Goal: Task Accomplishment & Management: Complete application form

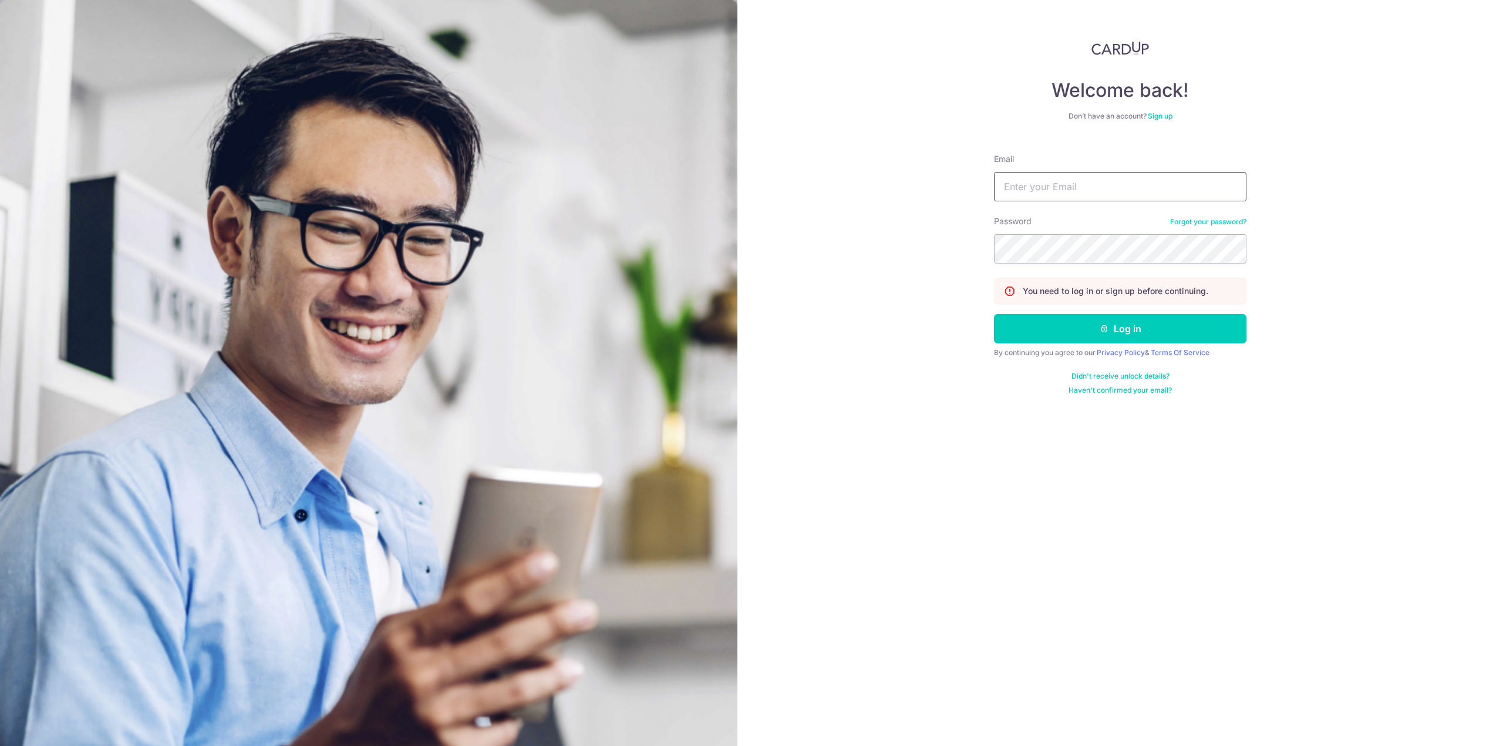
click at [1076, 196] on input "Email" at bounding box center [1120, 186] width 252 height 29
type input "[EMAIL_ADDRESS][DOMAIN_NAME]"
click at [994, 314] on button "Log in" at bounding box center [1120, 328] width 252 height 29
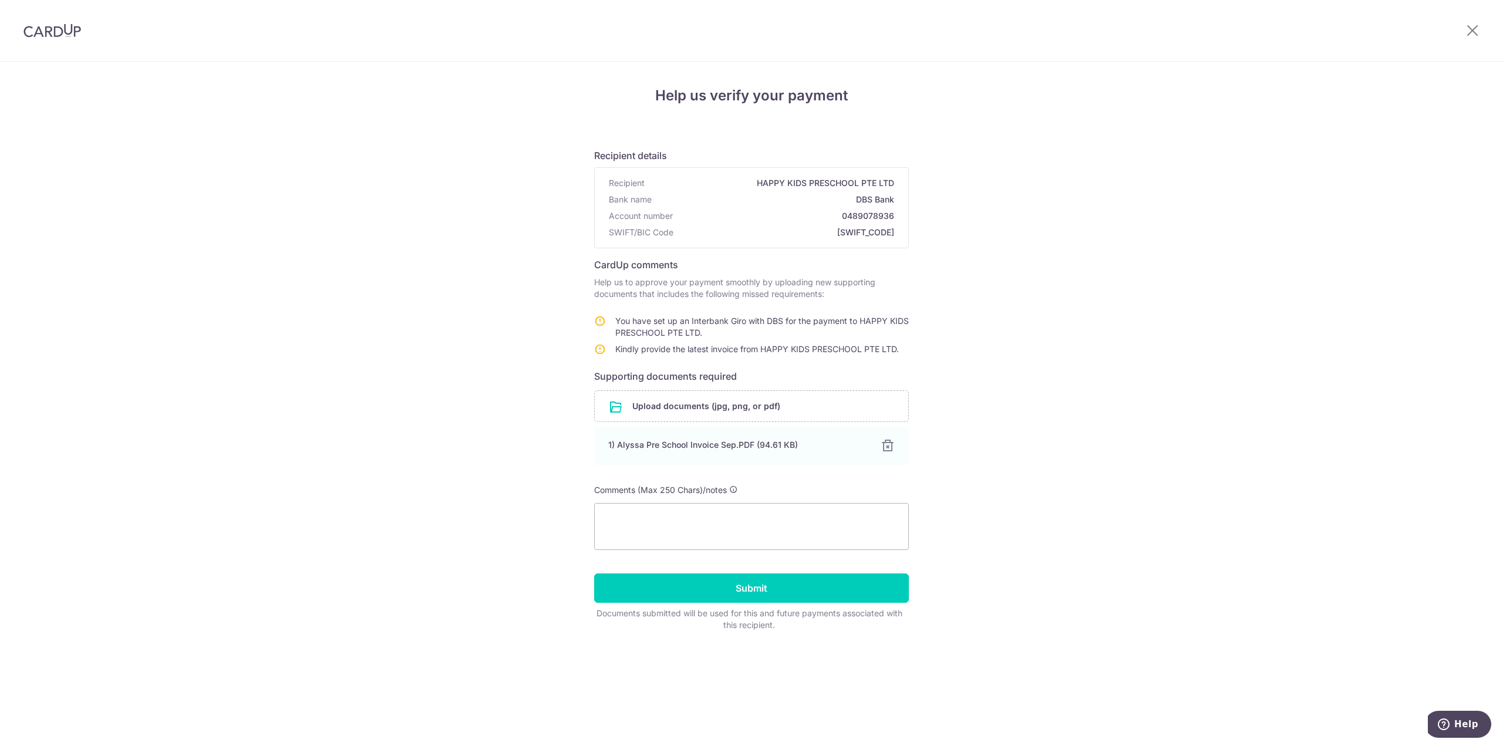
click at [1000, 562] on div "Help us verify your payment Recipient details Recipient HAPPY KIDS PRESCHOOL PT…" at bounding box center [751, 404] width 1503 height 685
click at [888, 450] on div at bounding box center [887, 446] width 14 height 14
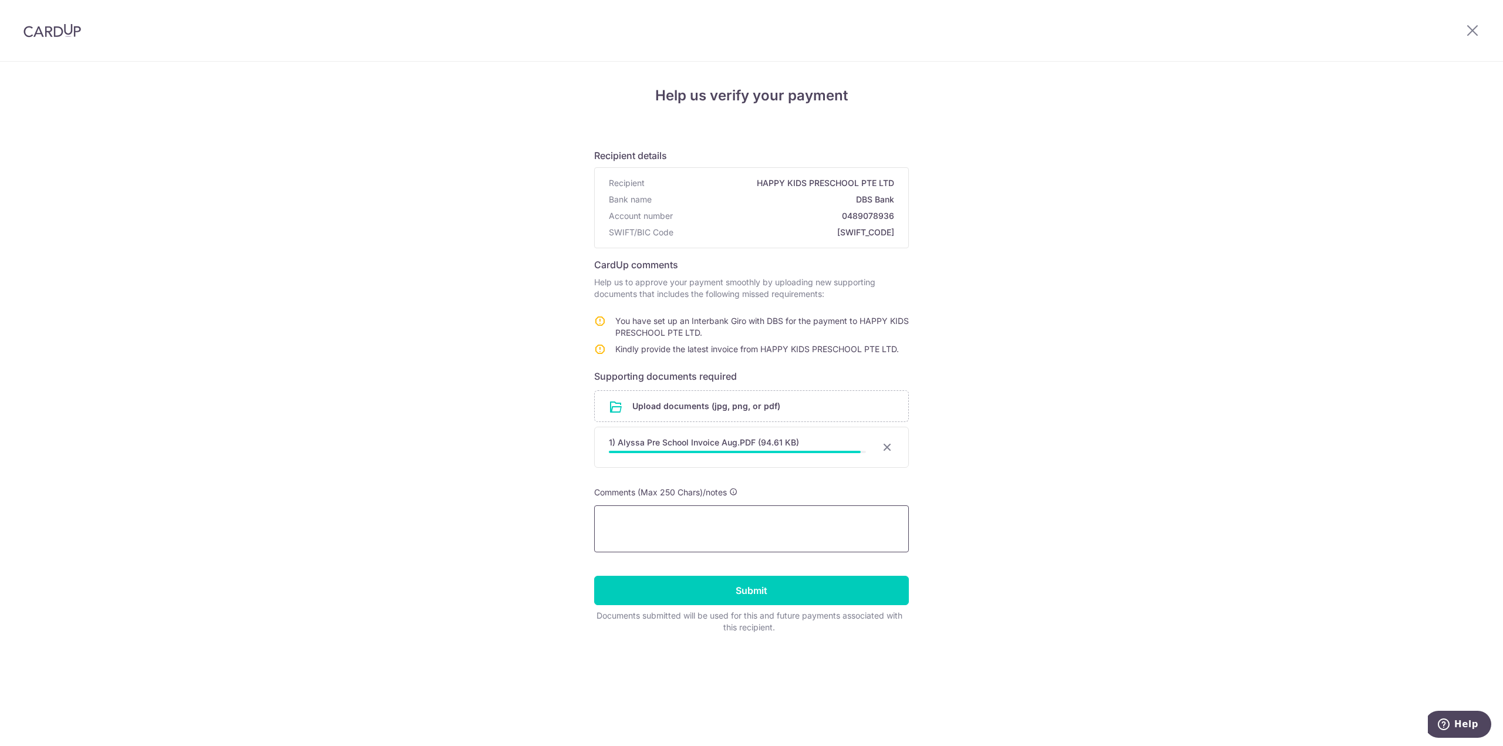
click at [708, 520] on textarea at bounding box center [751, 529] width 315 height 47
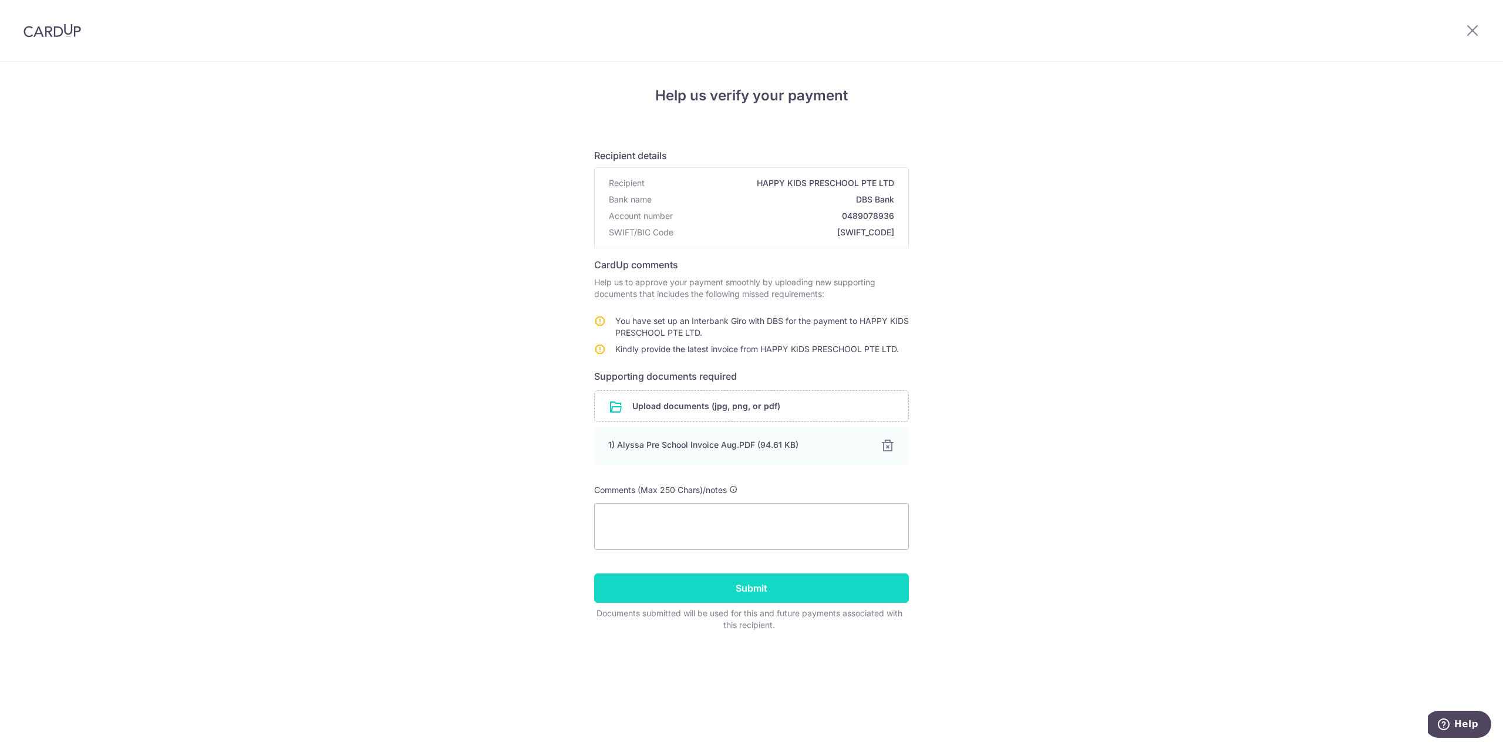
click at [777, 584] on input "Submit" at bounding box center [751, 588] width 315 height 29
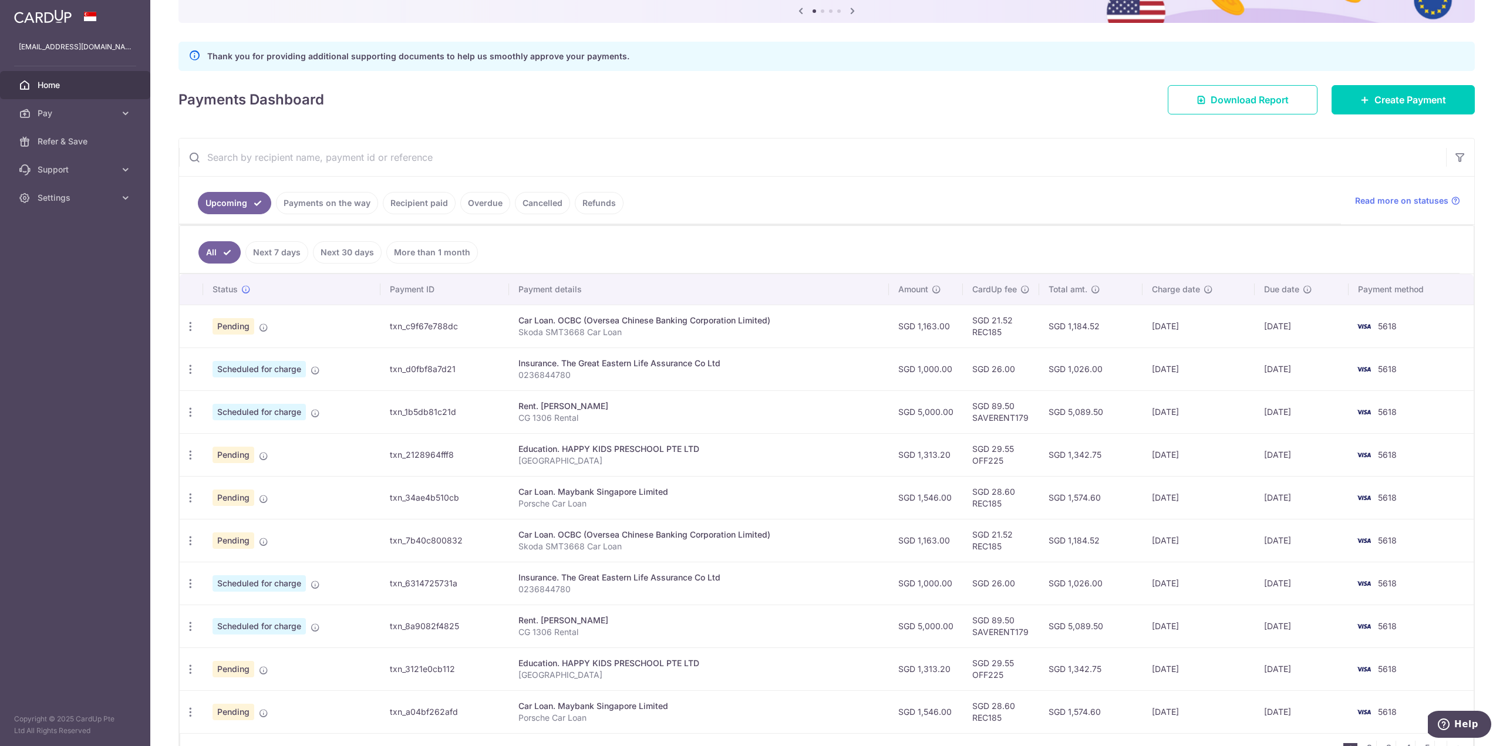
scroll to position [200, 0]
